Goal: Navigation & Orientation: Find specific page/section

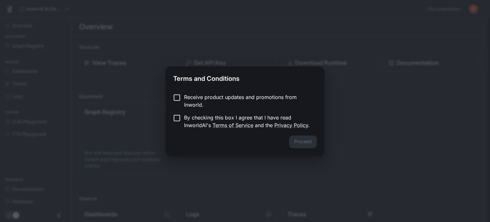
click at [177, 116] on form "Receive product updates and promotions from Inworld. By checking this box I agr…" at bounding box center [245, 111] width 144 height 36
click at [297, 139] on button "Proceed" at bounding box center [303, 141] width 28 height 13
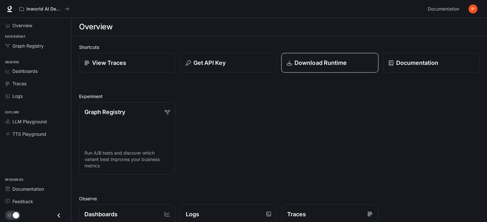
click at [327, 60] on p "Download Runtime" at bounding box center [321, 62] width 53 height 9
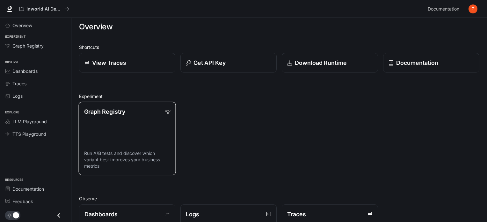
click at [135, 133] on link "Graph Registry Run A/B tests and discover which variant best improves your busi…" at bounding box center [126, 138] width 97 height 73
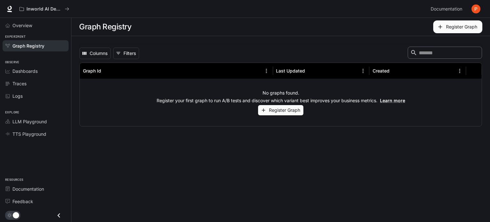
click at [274, 107] on button "Register Graph" at bounding box center [280, 110] width 45 height 11
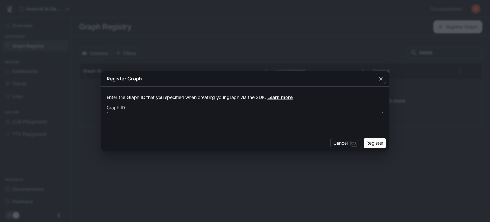
click at [246, 116] on div "​" at bounding box center [245, 119] width 277 height 15
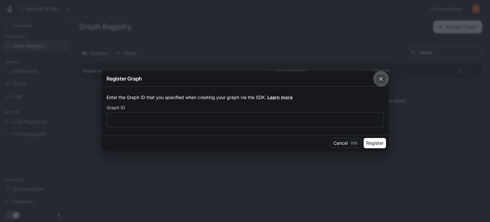
click at [386, 79] on button "button" at bounding box center [380, 78] width 15 height 15
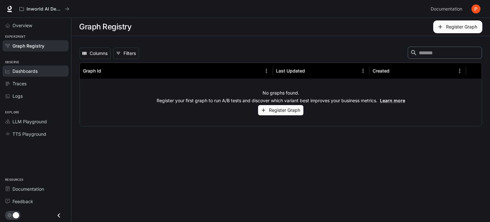
click at [15, 73] on span "Dashboards" at bounding box center [24, 71] width 25 height 7
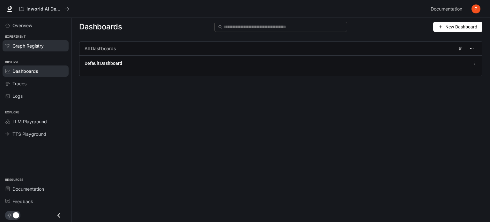
click at [30, 46] on span "Graph Registry" at bounding box center [27, 45] width 31 height 7
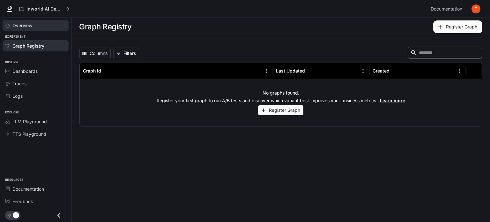
click at [41, 28] on div "Overview" at bounding box center [38, 25] width 53 height 7
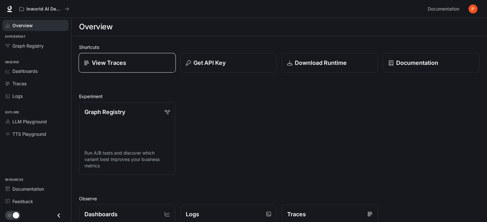
click at [100, 62] on p "View Traces" at bounding box center [109, 62] width 34 height 9
